Goal: Entertainment & Leisure: Consume media (video, audio)

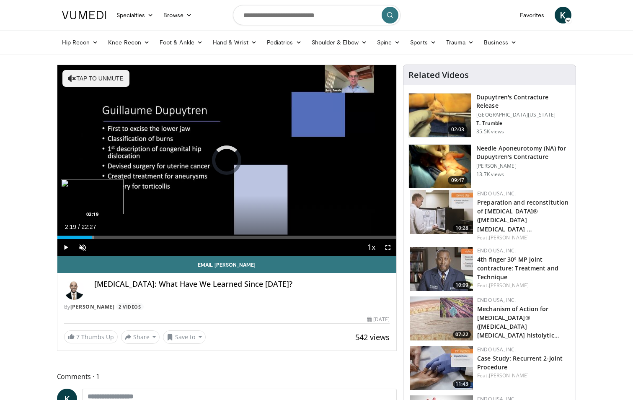
click at [93, 236] on div "Progress Bar" at bounding box center [93, 237] width 1 height 3
click at [122, 236] on div "Progress Bar" at bounding box center [122, 237] width 1 height 3
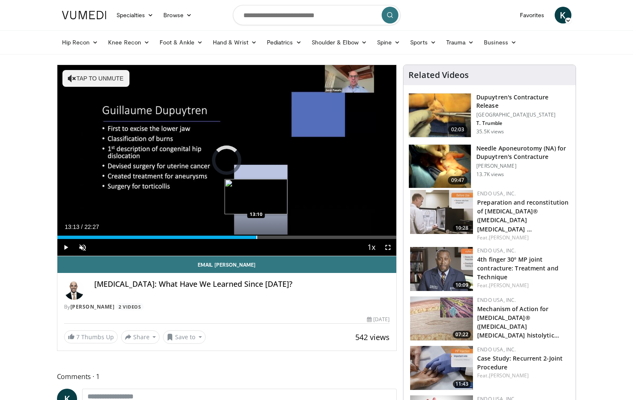
click at [256, 236] on div "Progress Bar" at bounding box center [256, 237] width 1 height 3
click at [314, 236] on div "Progress Bar" at bounding box center [314, 237] width 1 height 3
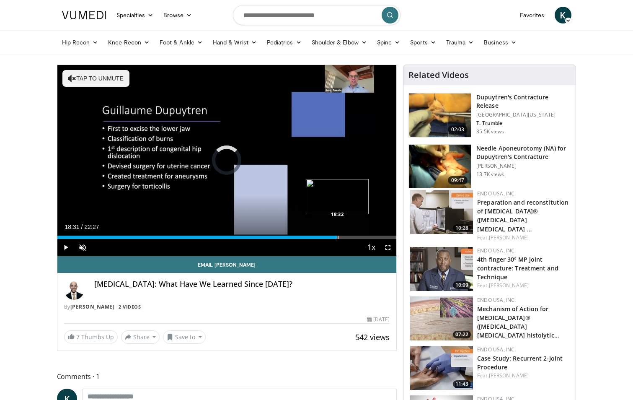
click at [338, 238] on div "Progress Bar" at bounding box center [338, 237] width 1 height 3
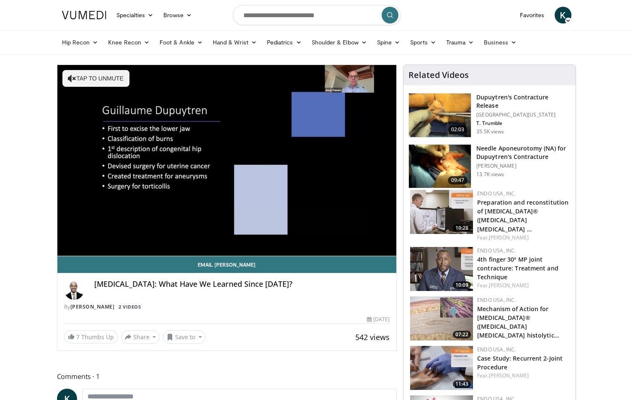
click at [57, 46] on div "Hip Recon Hip [MEDICAL_DATA] Revision Hip [MEDICAL_DATA] Hip Preservation Knee …" at bounding box center [317, 42] width 520 height 23
